Goal: Transaction & Acquisition: Purchase product/service

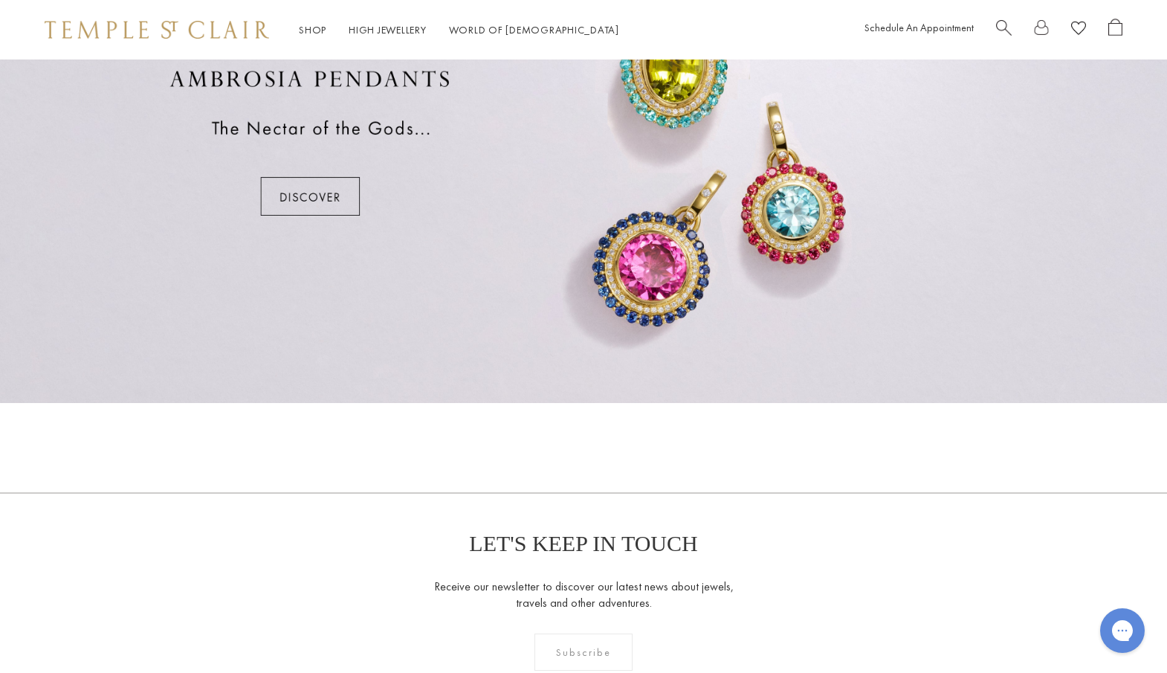
scroll to position [1013, 0]
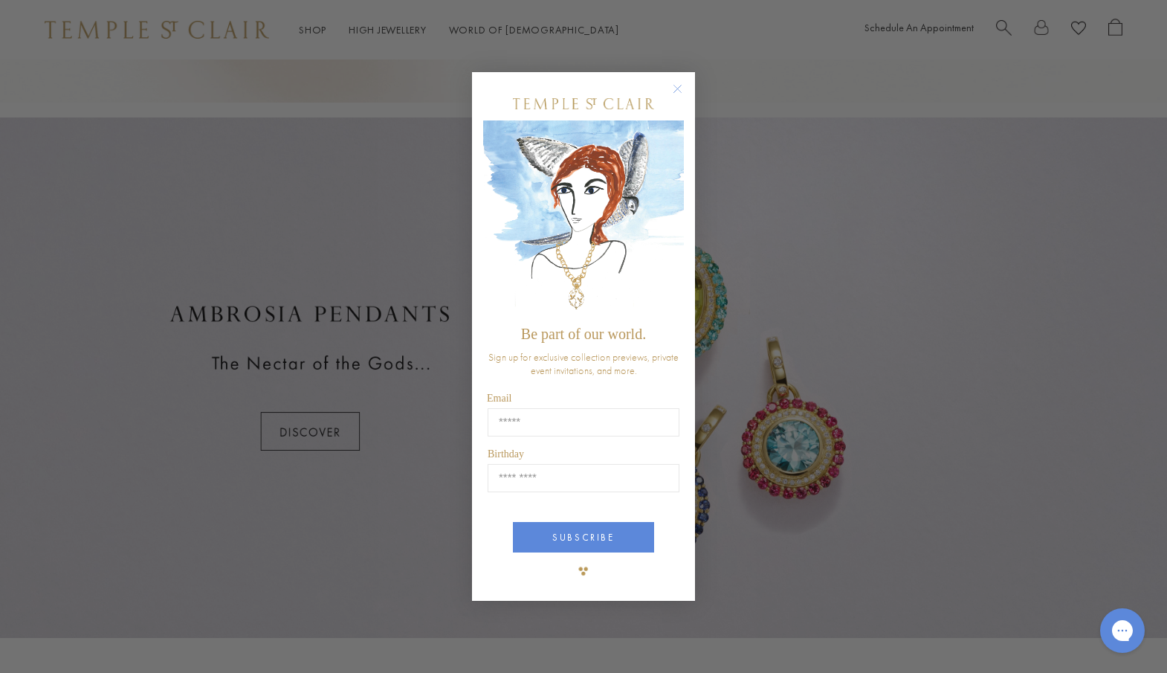
click at [677, 91] on icon "Close dialog" at bounding box center [677, 88] width 7 height 7
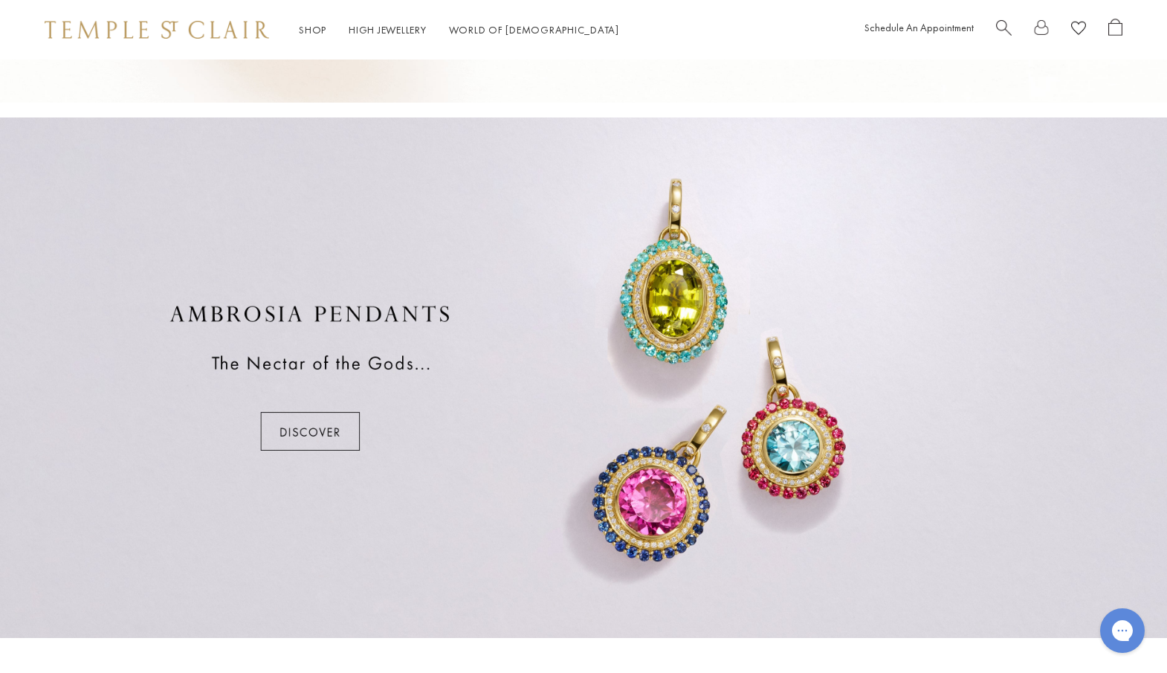
click at [613, 393] on div at bounding box center [583, 377] width 1167 height 520
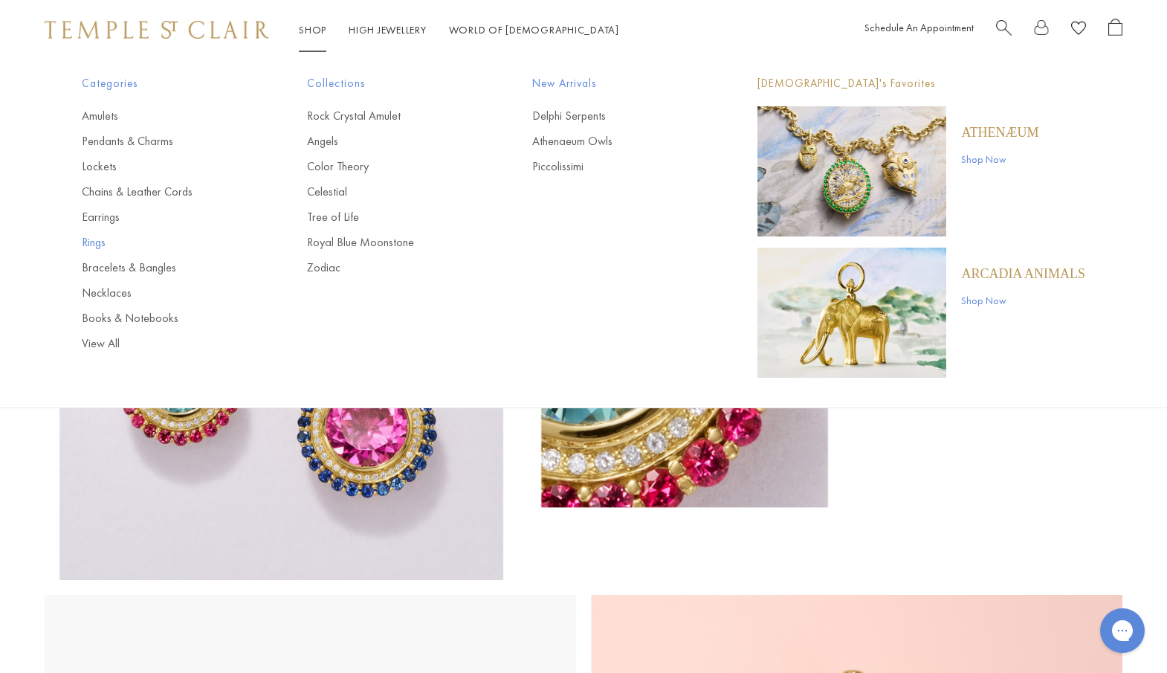
click at [99, 245] on link "Rings" at bounding box center [165, 242] width 166 height 16
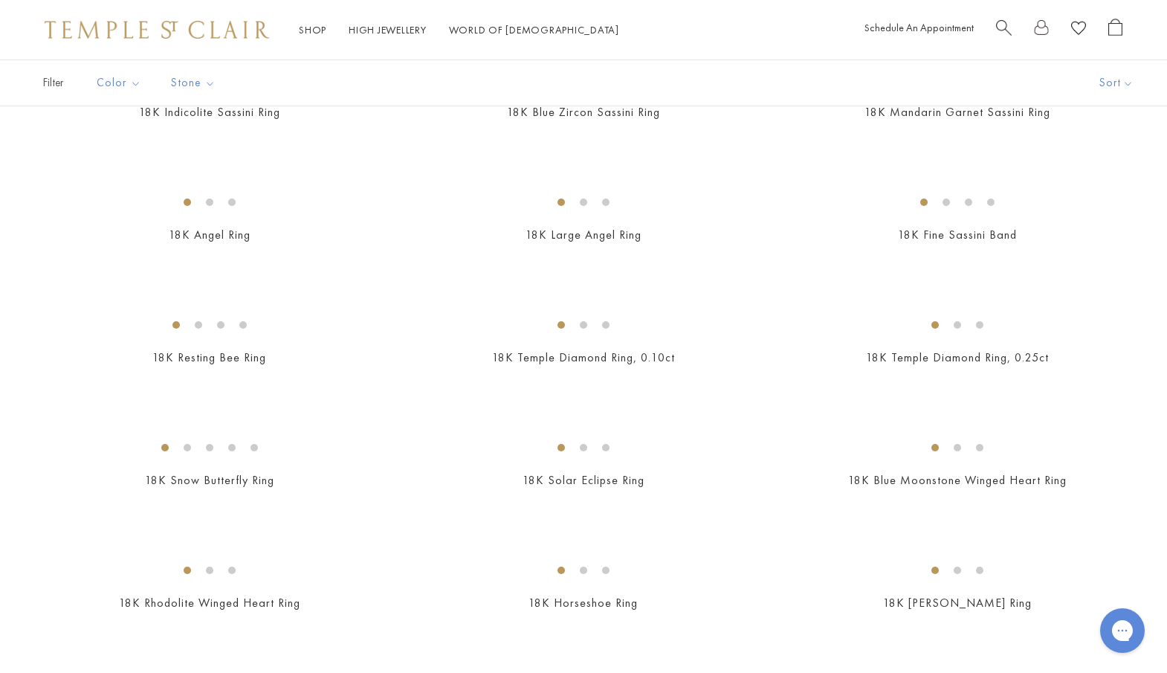
scroll to position [681, 0]
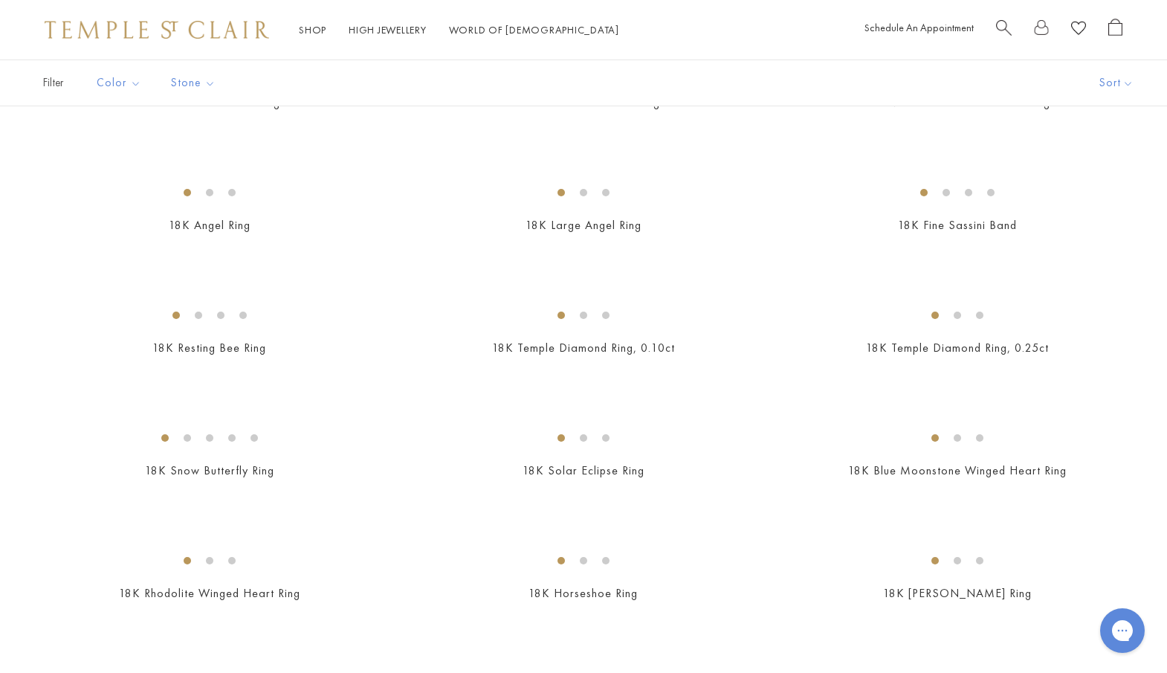
click at [0, 0] on img at bounding box center [0, 0] width 0 height 0
